Goal: Task Accomplishment & Management: Use online tool/utility

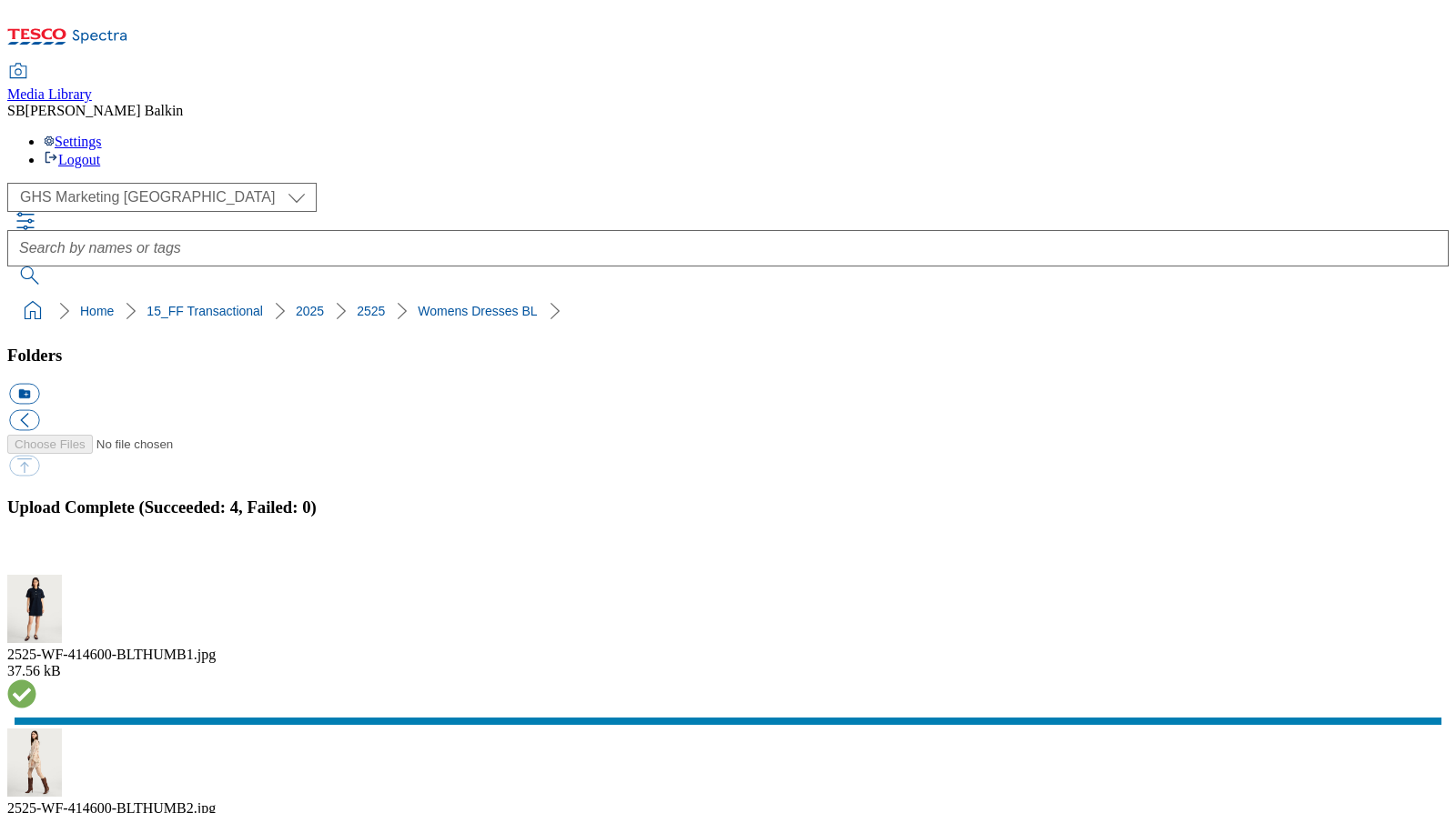
select select "flare-ghs-mktg"
click at [36, 556] on button "button" at bounding box center [23, 565] width 27 height 18
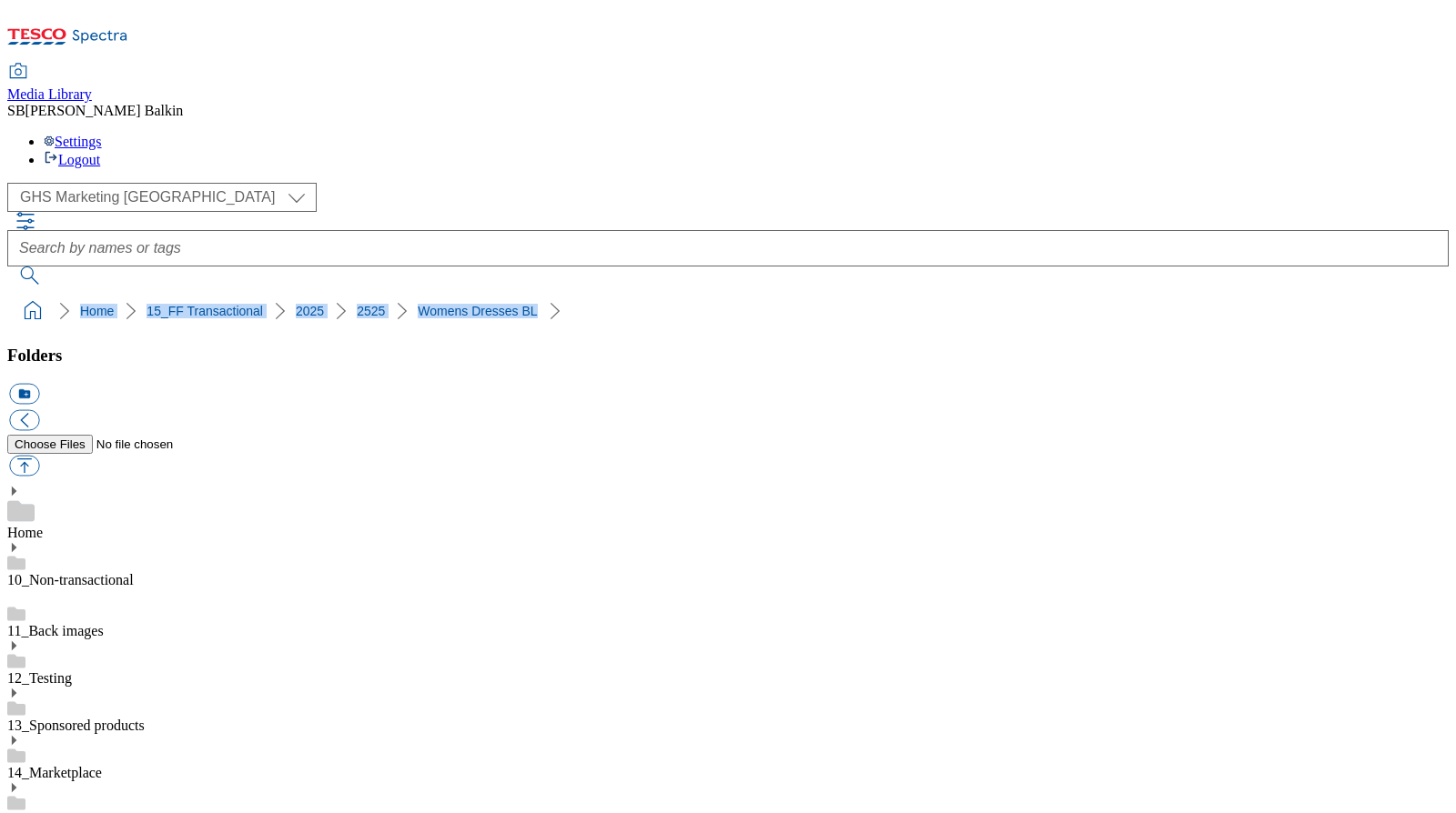
drag, startPoint x: 9, startPoint y: 181, endPoint x: 376, endPoint y: 184, distance: 367.0
click at [376, 294] on nav "Home 15_FF Transactional 2025 2525 Womens Dresses BL" at bounding box center [727, 311] width 1441 height 34
copy ol "Home 15_FF Transactional 2025 2525 Womens Dresses BL"
click at [92, 86] on span "Media Library" at bounding box center [49, 94] width 84 height 16
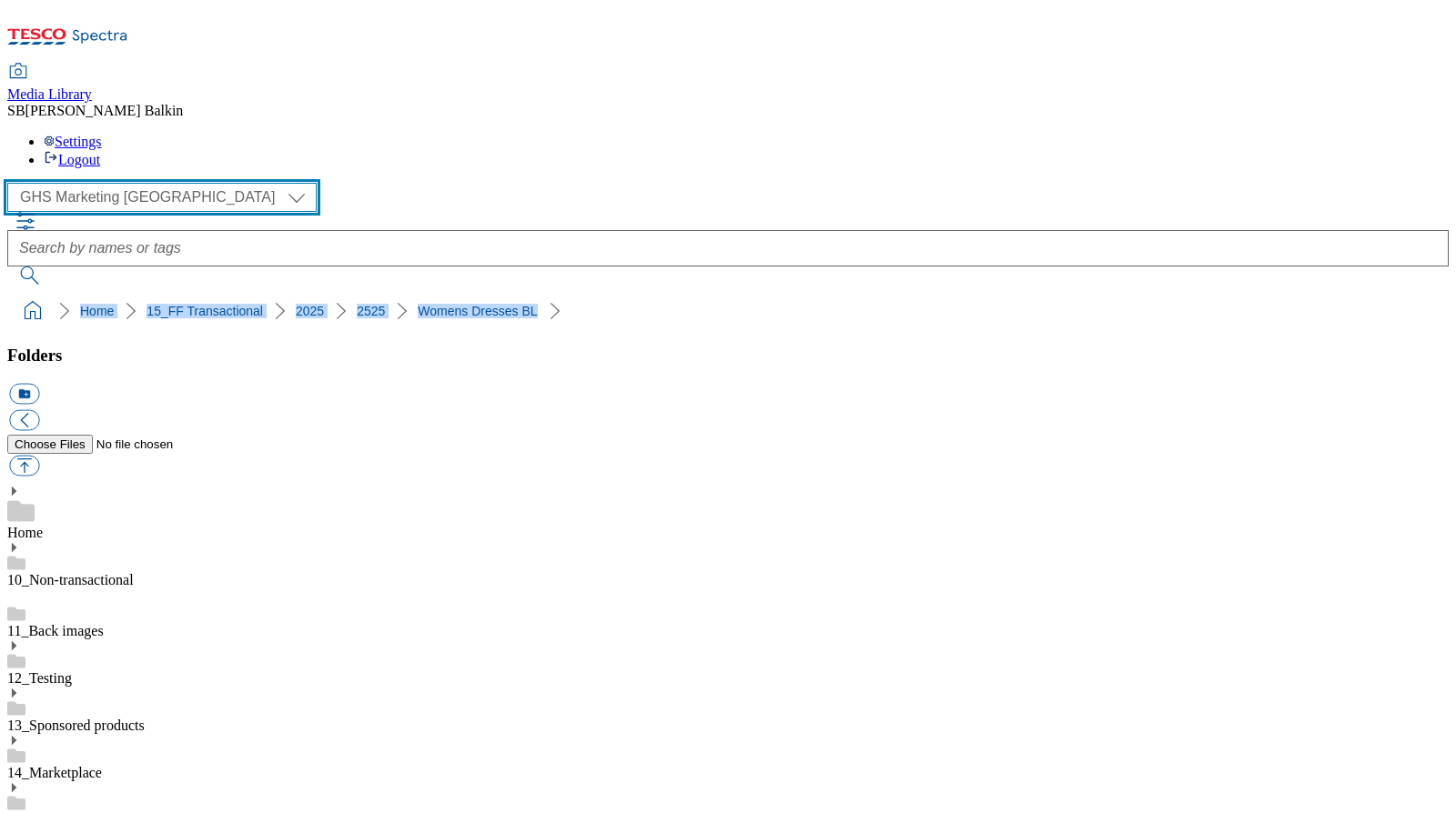
click at [179, 183] on select "Clubcard Marketing Dotcom UK FnF Stores GHS Marketing UK GHS Product UK GHS ROI…" at bounding box center [162, 198] width 310 height 29
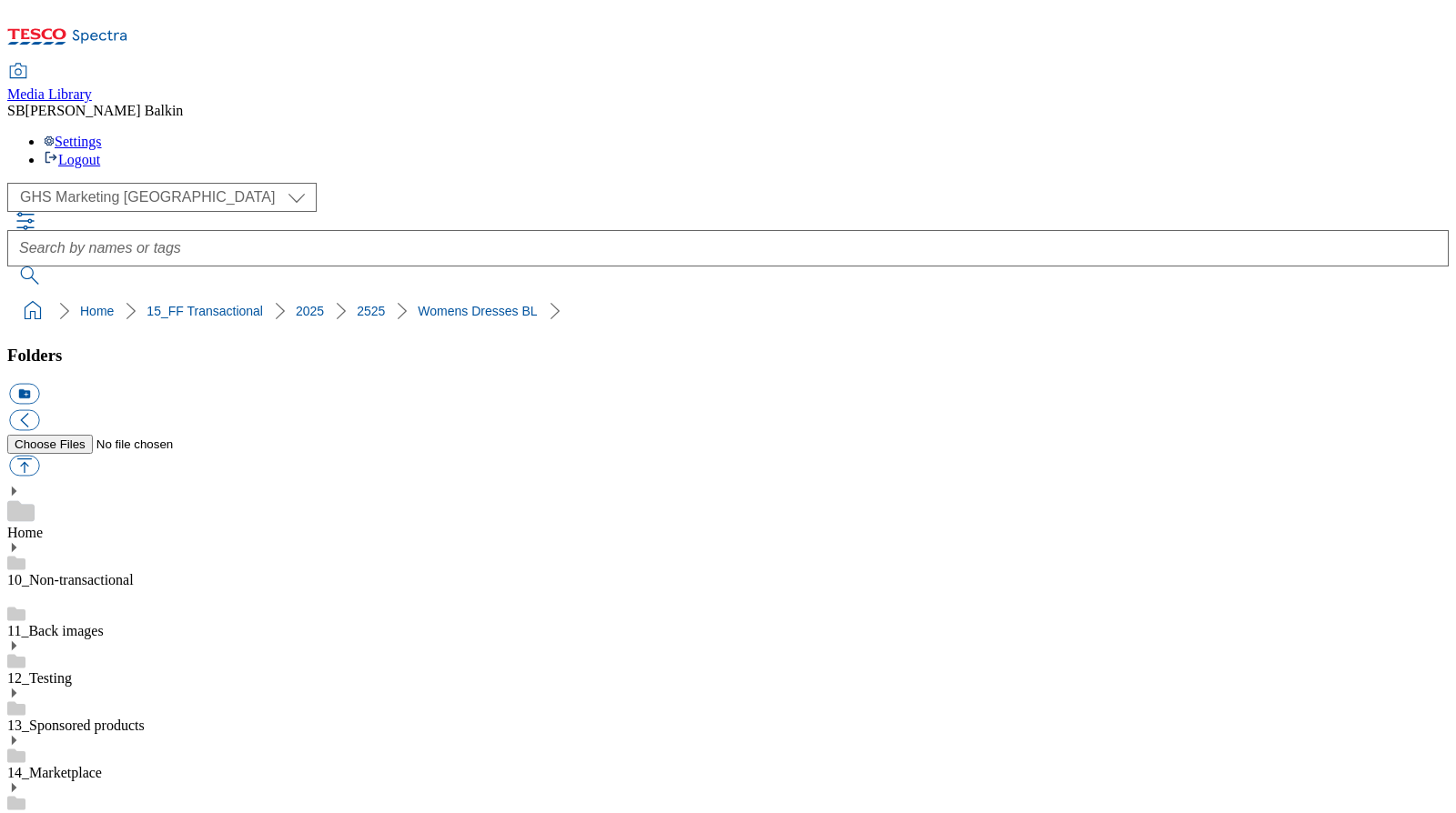
click at [243, 183] on div "( optional ) Clubcard Marketing Dotcom UK FnF Stores GHS Marketing UK GHS Produ…" at bounding box center [727, 234] width 1441 height 102
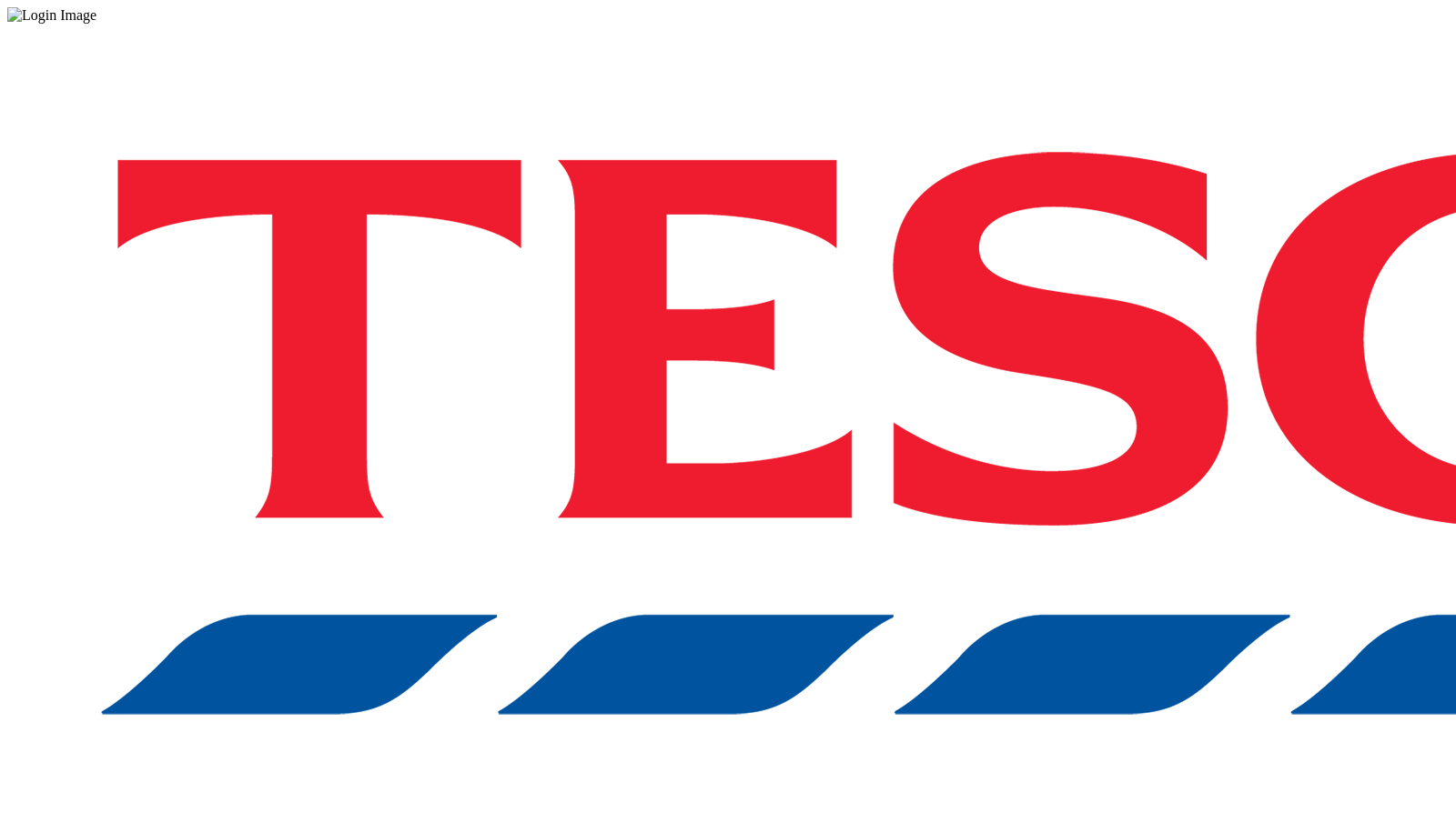
drag, startPoint x: 1014, startPoint y: 450, endPoint x: 1024, endPoint y: 466, distance: 18.9
click at [1014, 450] on div "Log in to the Spectra’s dashboard using Tesco’s credentials. If you don’t have …" at bounding box center [727, 475] width 1441 height 904
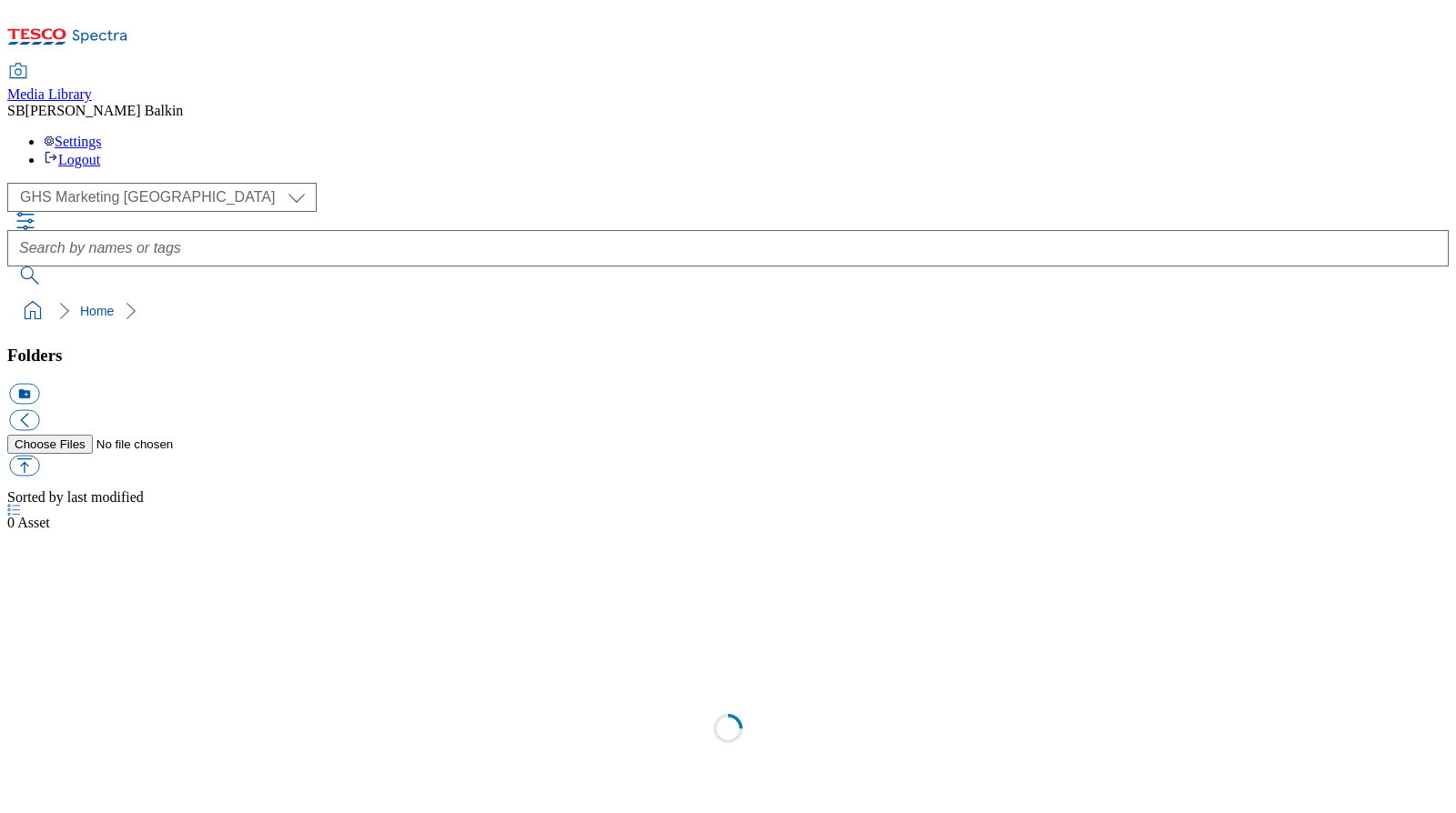
select select "flare-ghs-mktg"
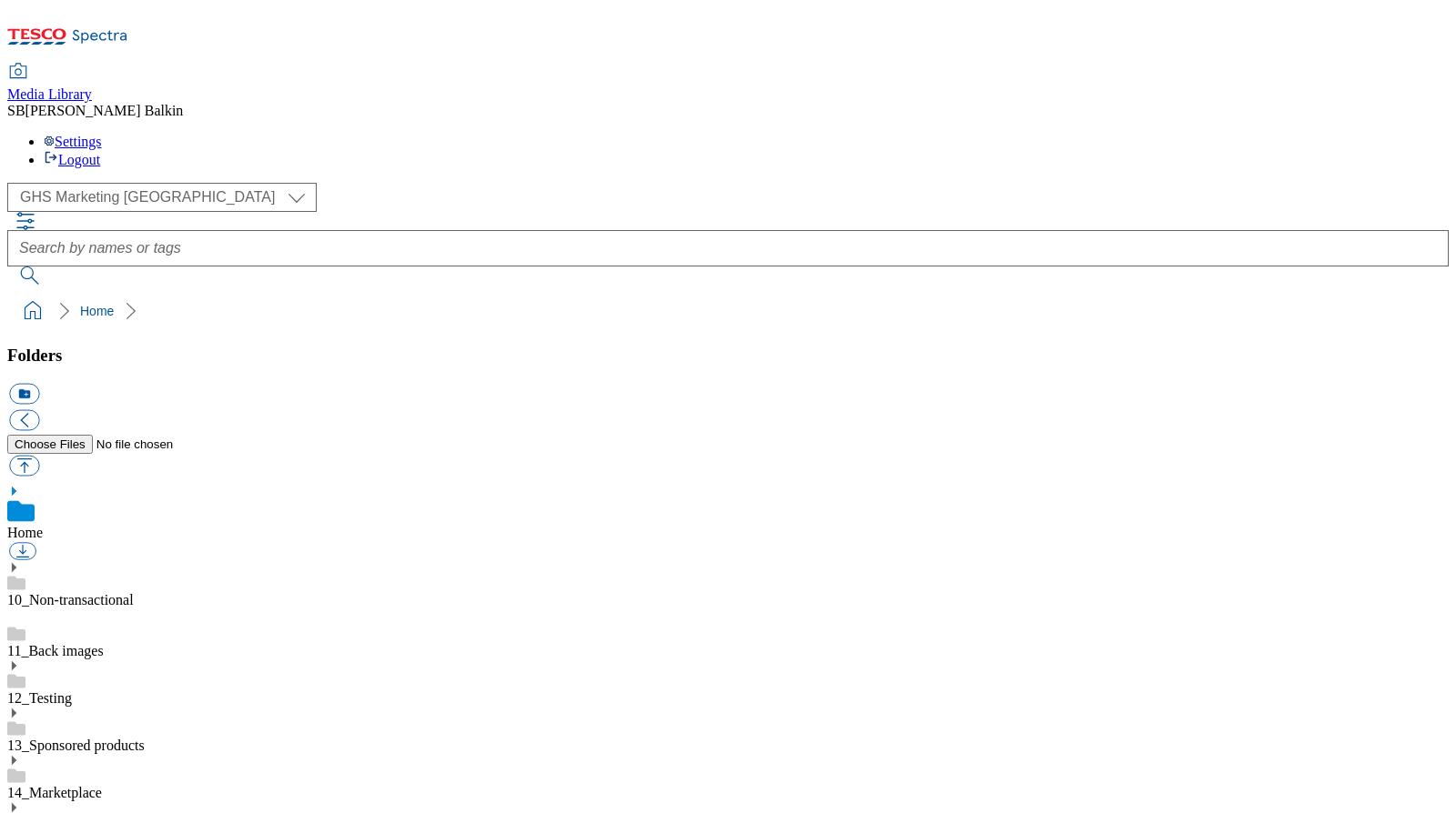
scroll to position [6, 0]
click at [20, 801] on icon at bounding box center [13, 807] width 13 height 13
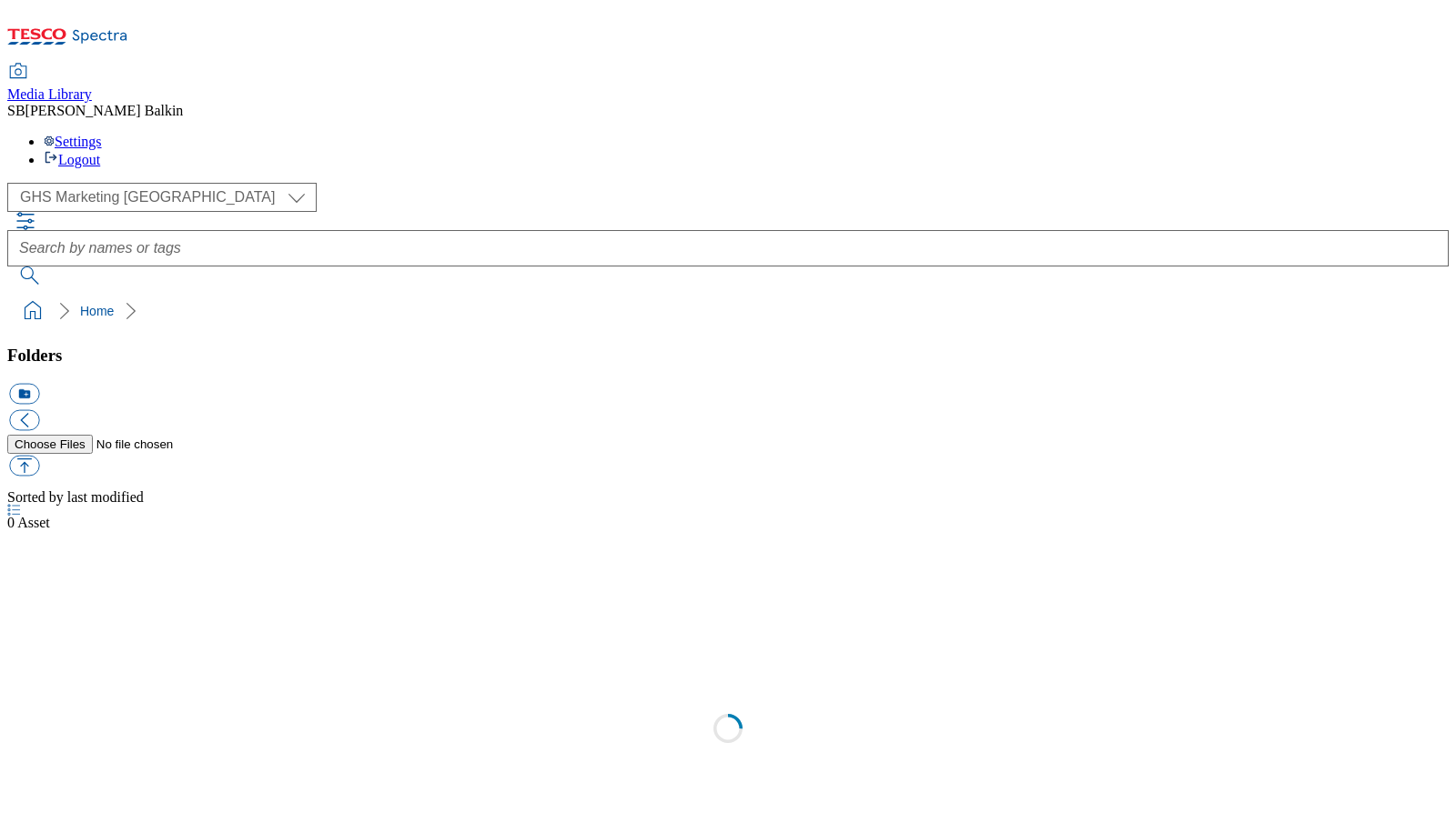
select select "flare-ghs-mktg"
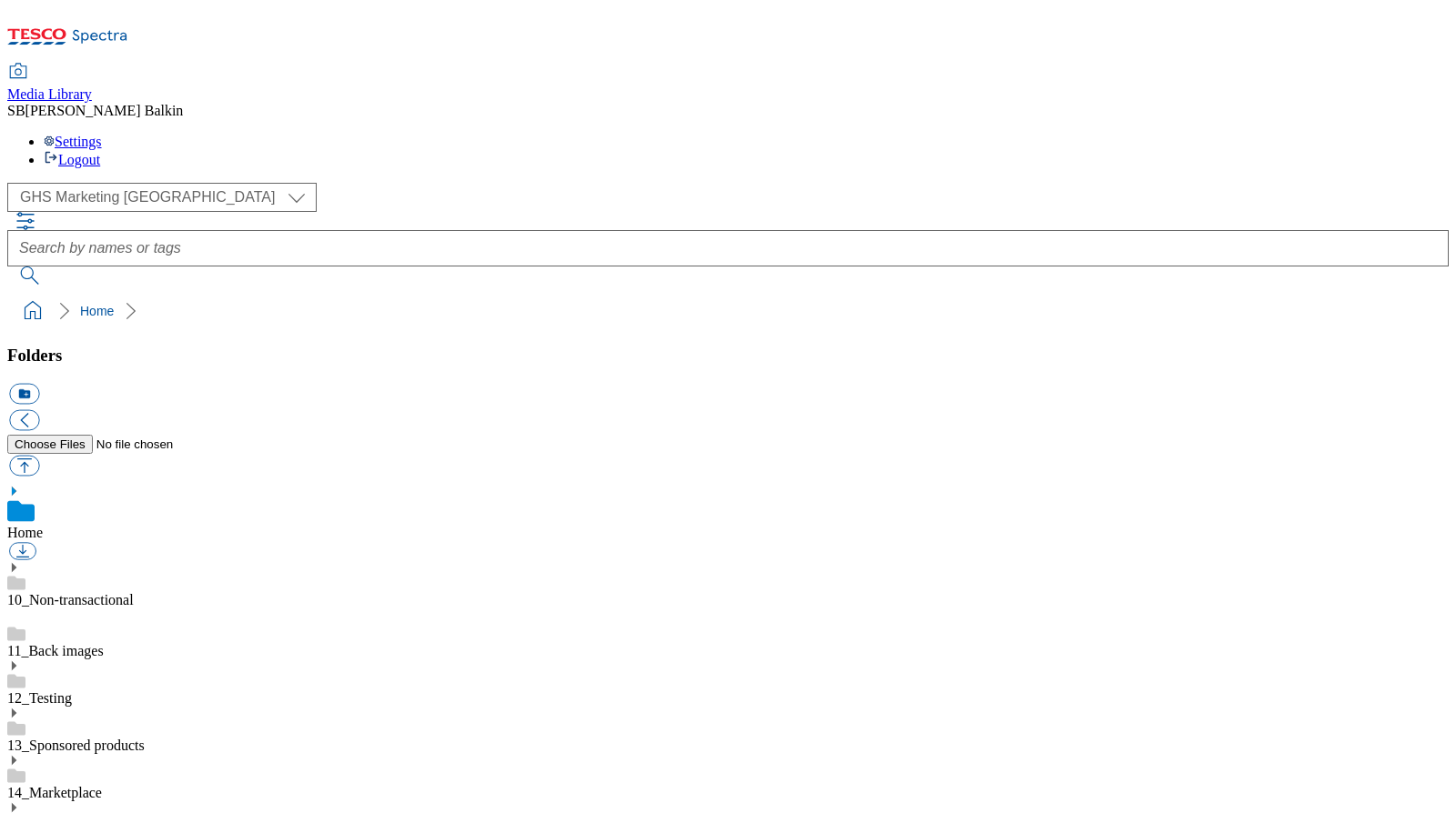
click at [20, 801] on icon at bounding box center [13, 807] width 13 height 13
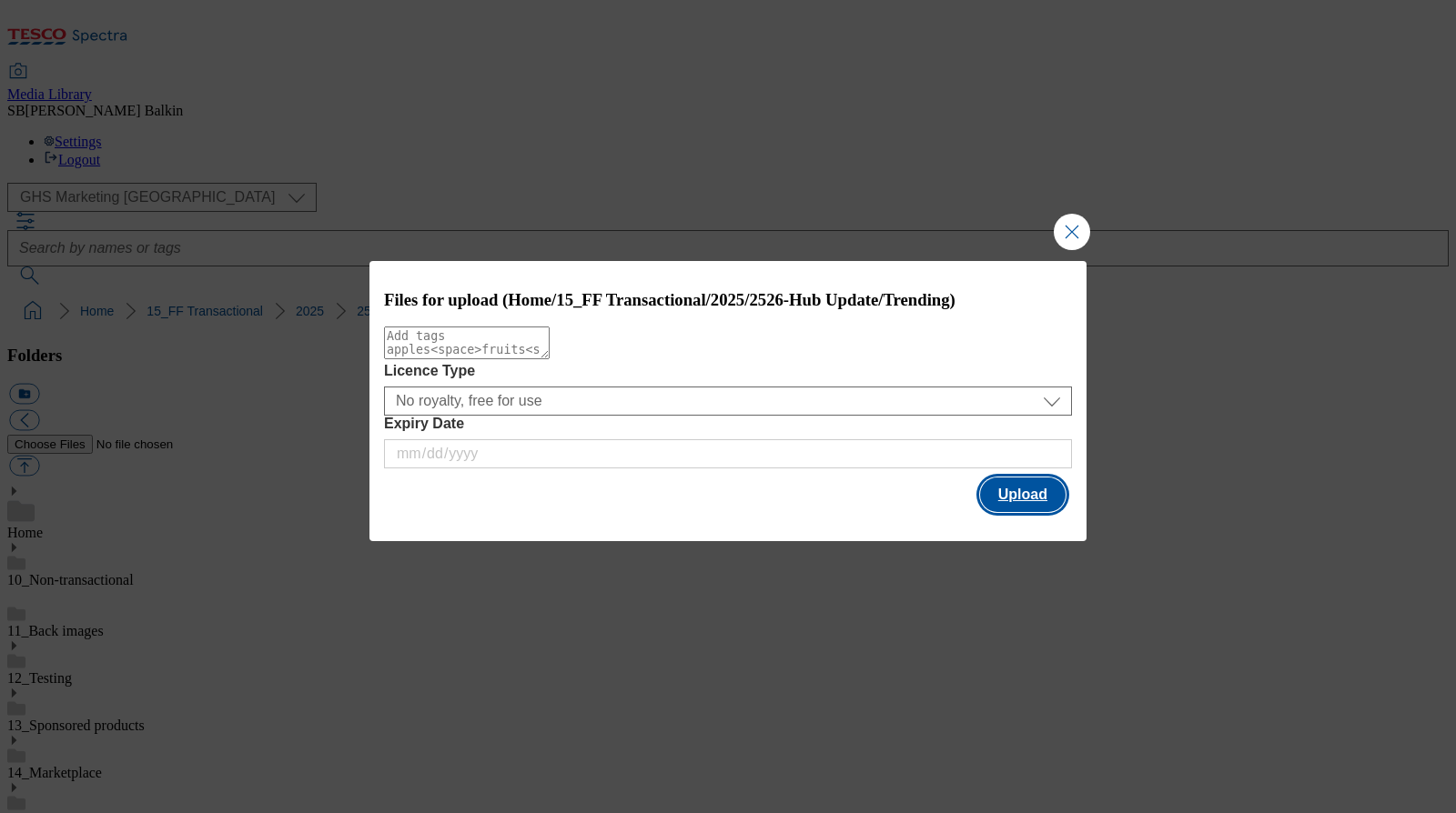
click at [1003, 508] on button "Upload" at bounding box center [1022, 495] width 85 height 34
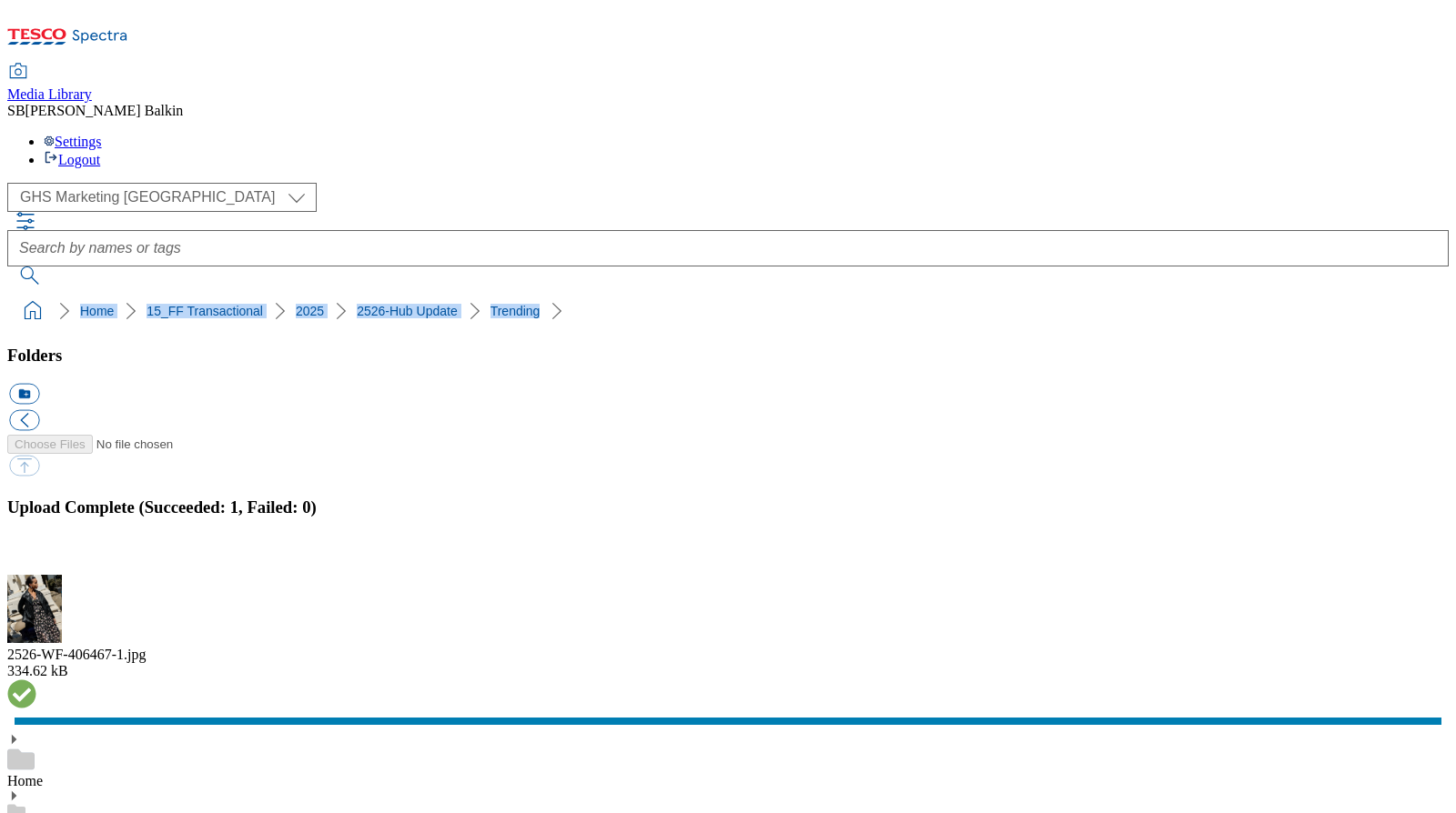
drag, startPoint x: 8, startPoint y: 183, endPoint x: 478, endPoint y: 176, distance: 470.1
click at [478, 294] on nav "Home 15_FF Transactional 2025 2526-Hub Update Trending" at bounding box center [727, 311] width 1441 height 34
copy ol "Home 15_FF Transactional 2025 2526-Hub Update Trending"
